Goal: Find specific page/section: Find specific page/section

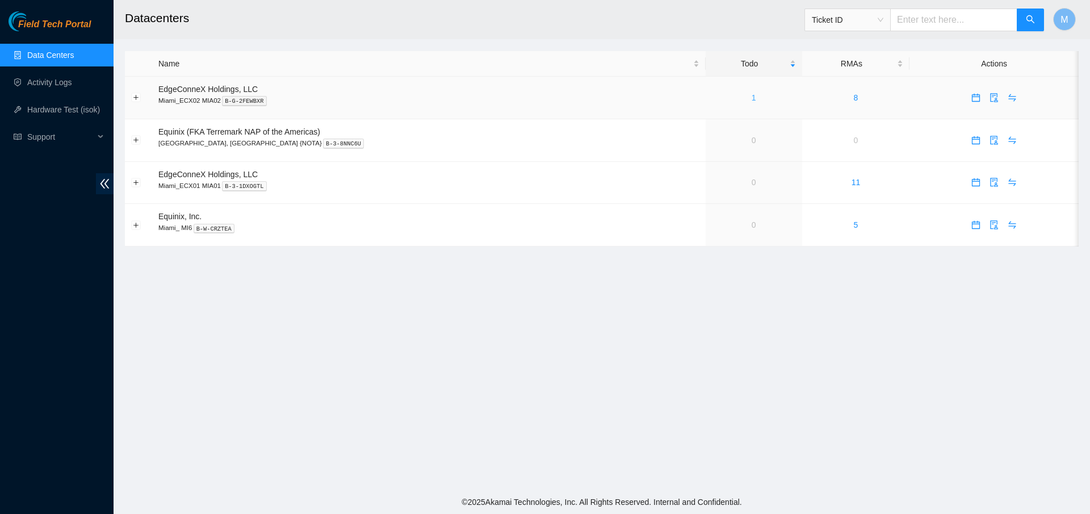
click at [752, 97] on link "1" at bounding box center [754, 97] width 5 height 9
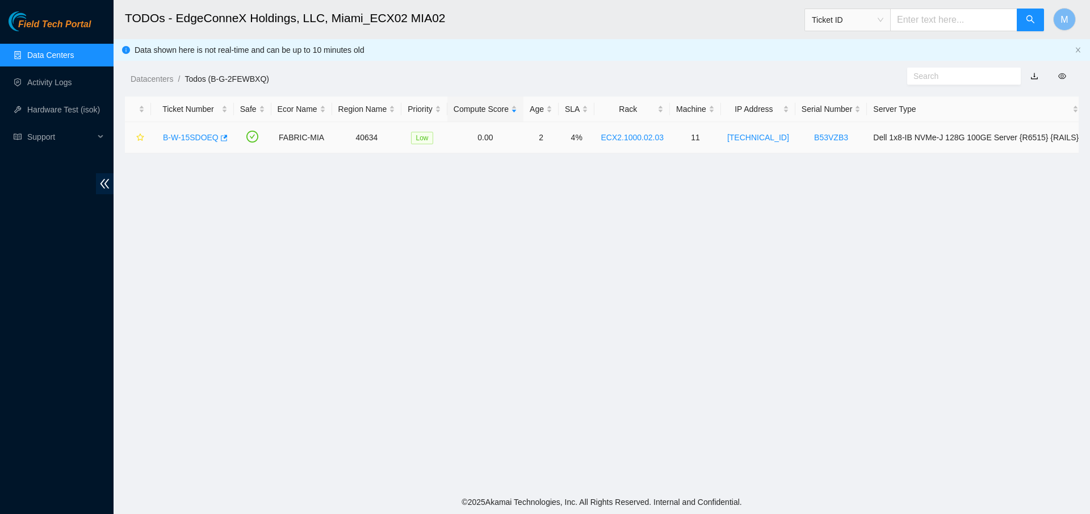
click at [186, 135] on link "B-W-15SDOEQ" at bounding box center [191, 137] width 56 height 9
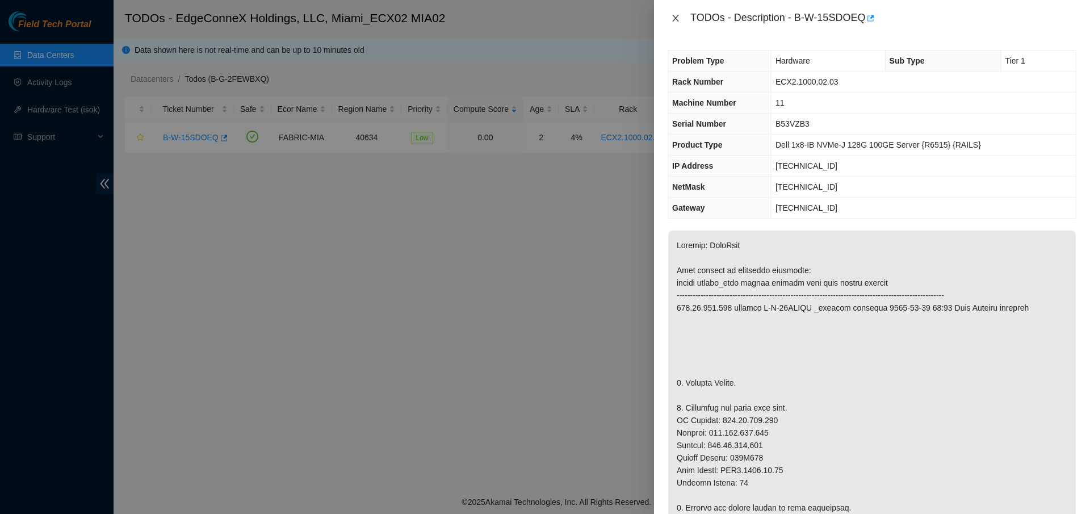
click at [675, 20] on icon "close" at bounding box center [675, 18] width 6 height 7
